Goal: Task Accomplishment & Management: Manage account settings

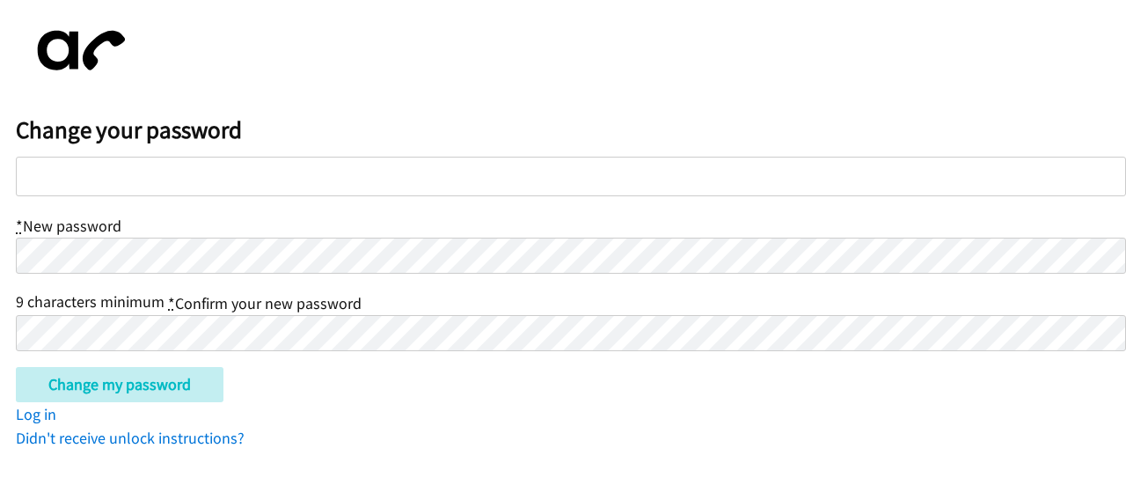
click at [171, 172] on div at bounding box center [571, 177] width 1110 height 40
click at [3, 261] on body "Change your password * New password 9 characters minimum * Confirm your new pas…" at bounding box center [563, 233] width 1126 height 434
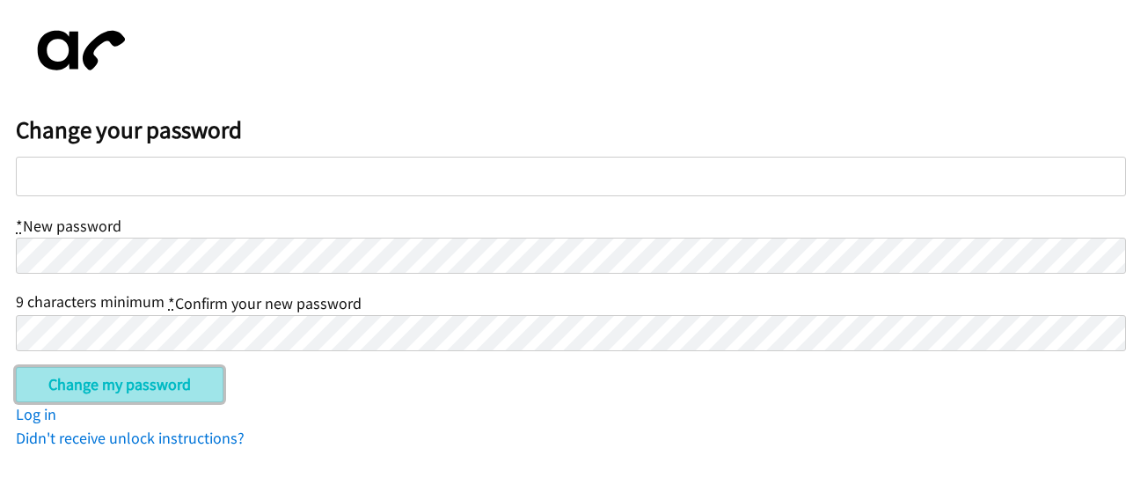
click at [156, 383] on input "Change my password" at bounding box center [120, 384] width 208 height 35
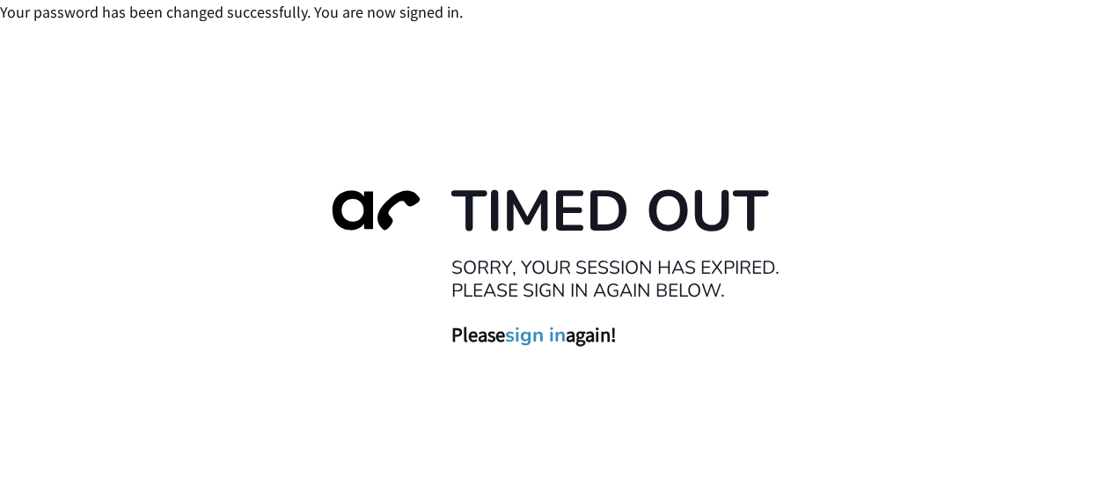
click at [538, 331] on link "sign in" at bounding box center [535, 334] width 61 height 25
click at [539, 334] on link "sign in" at bounding box center [535, 334] width 61 height 25
click at [550, 310] on div "Timed Out Sorry, your session has expired. Please sign in again below. Please s…" at bounding box center [557, 266] width 493 height 182
click at [544, 330] on link "sign in" at bounding box center [535, 334] width 61 height 25
